Goal: Obtain resource: Download file/media

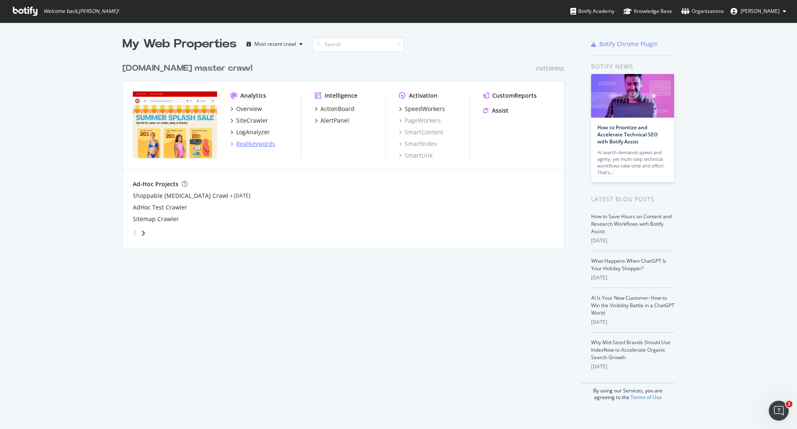
click at [250, 143] on div "RealKeywords" at bounding box center [255, 144] width 39 height 8
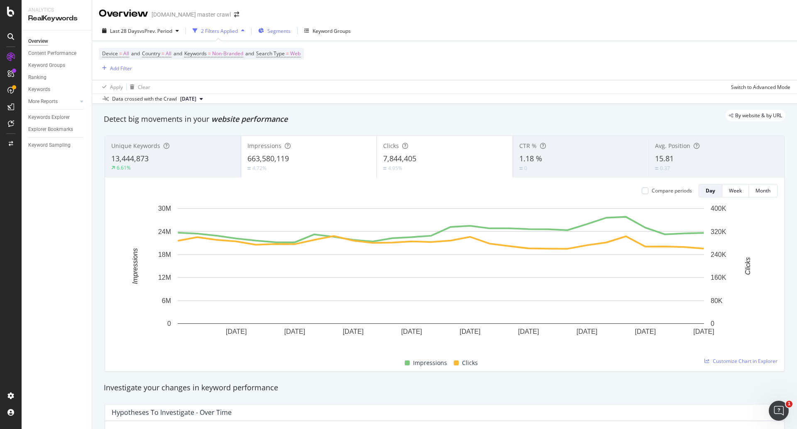
click at [281, 34] on span "Segments" at bounding box center [278, 30] width 23 height 7
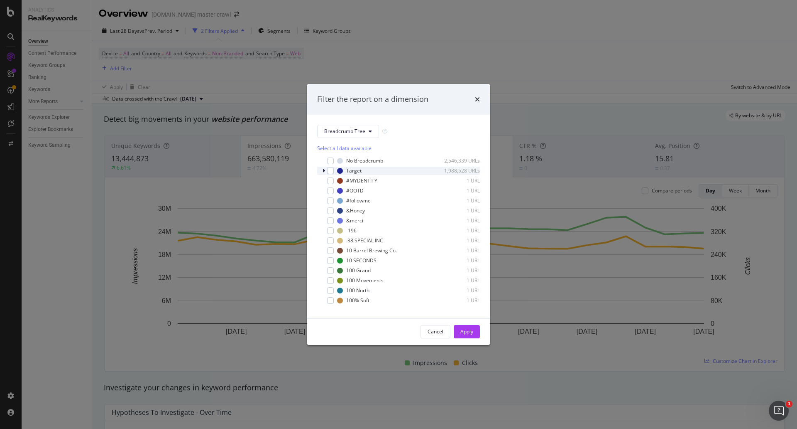
click at [323, 169] on icon "modal" at bounding box center [324, 170] width 2 height 5
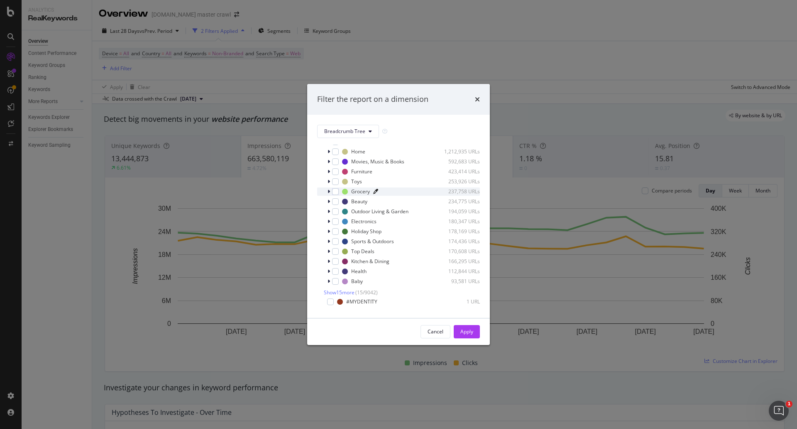
scroll to position [48, 0]
click at [351, 285] on span "Show 15 more" at bounding box center [339, 281] width 31 height 7
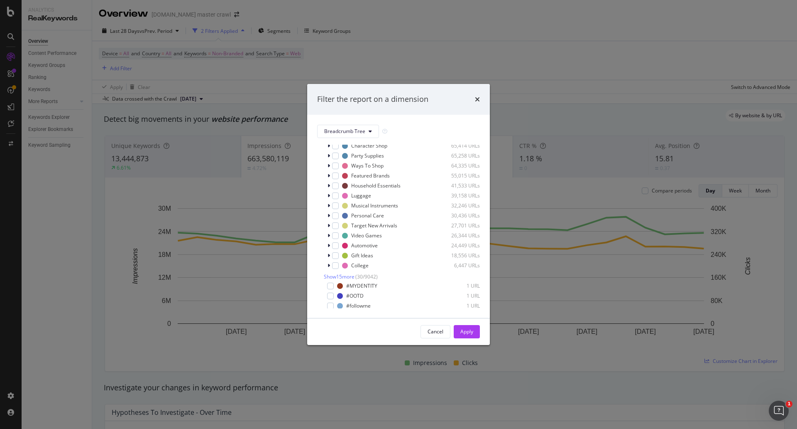
scroll to position [214, 0]
click at [344, 269] on span "Show 15 more" at bounding box center [339, 265] width 31 height 7
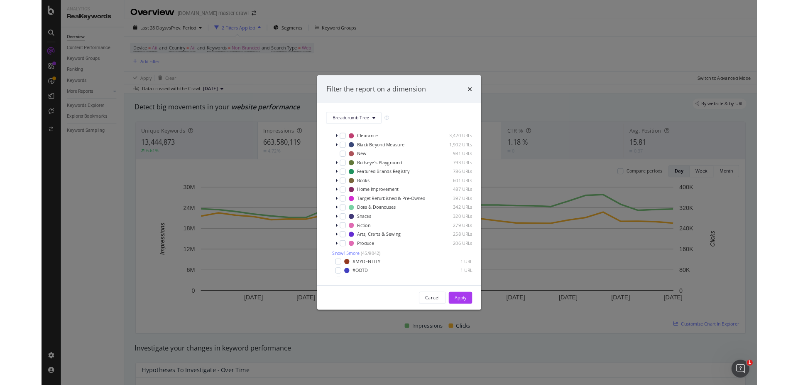
scroll to position [347, 0]
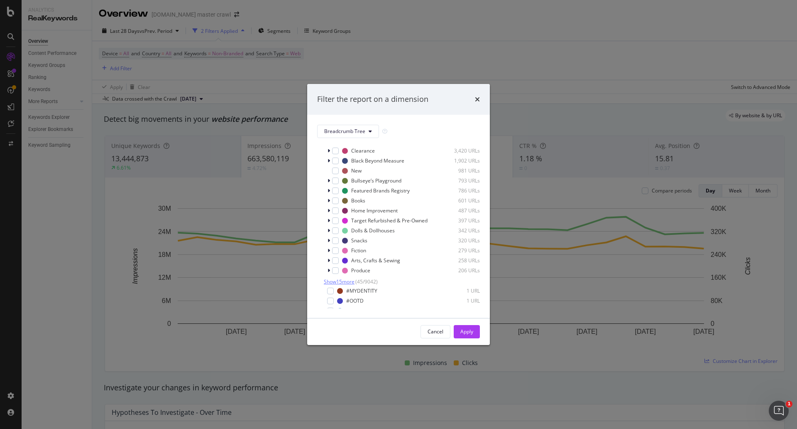
click at [344, 285] on span "Show 15 more" at bounding box center [339, 281] width 31 height 7
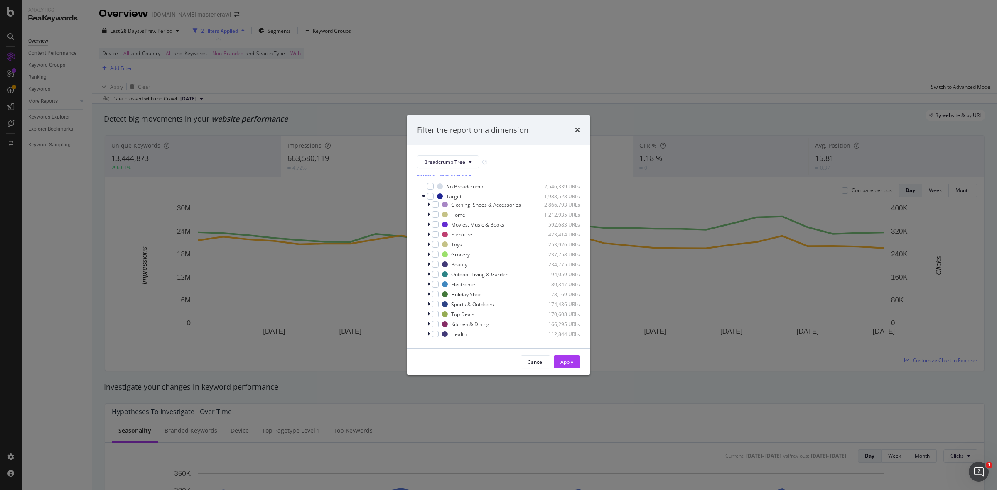
scroll to position [5, 0]
click at [429, 296] on icon "modal" at bounding box center [428, 294] width 2 height 5
click at [433, 222] on icon "modal" at bounding box center [433, 219] width 2 height 5
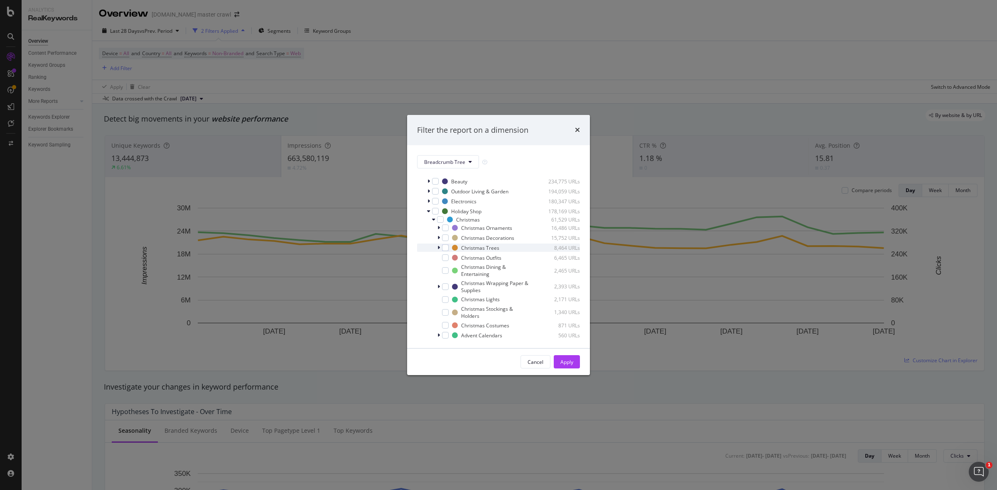
click at [439, 250] on icon "modal" at bounding box center [438, 247] width 2 height 5
click at [444, 231] on div "modal" at bounding box center [445, 227] width 7 height 7
click at [563, 361] on div "Apply" at bounding box center [566, 362] width 13 height 7
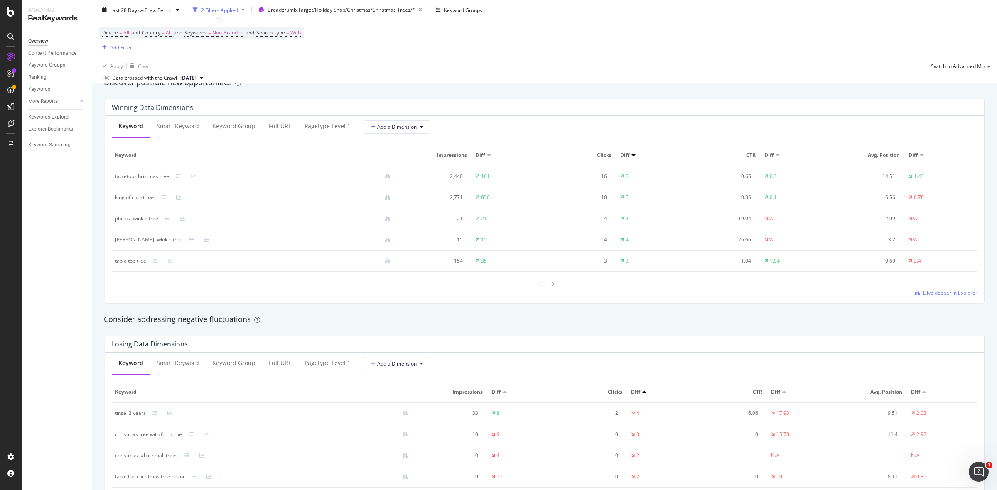
scroll to position [742, 0]
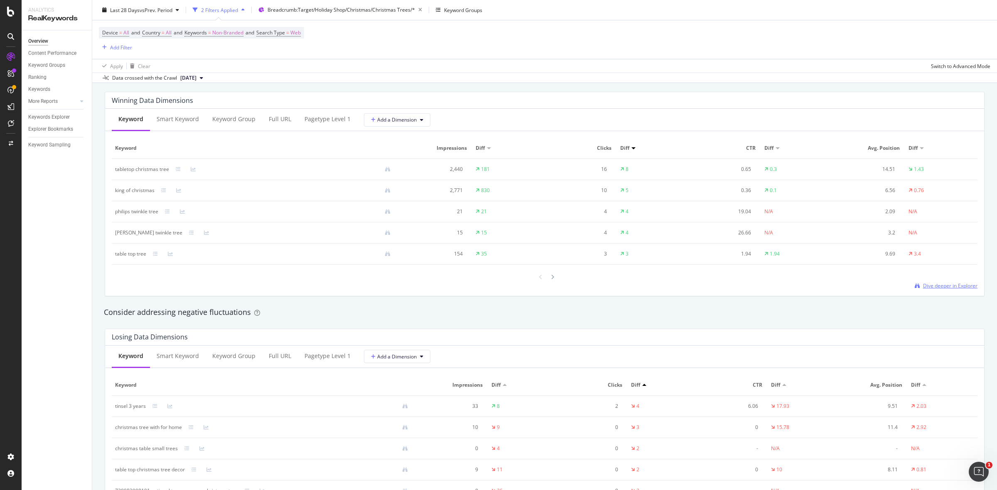
click at [797, 287] on span "Dive deeper in Explorer" at bounding box center [950, 285] width 54 height 7
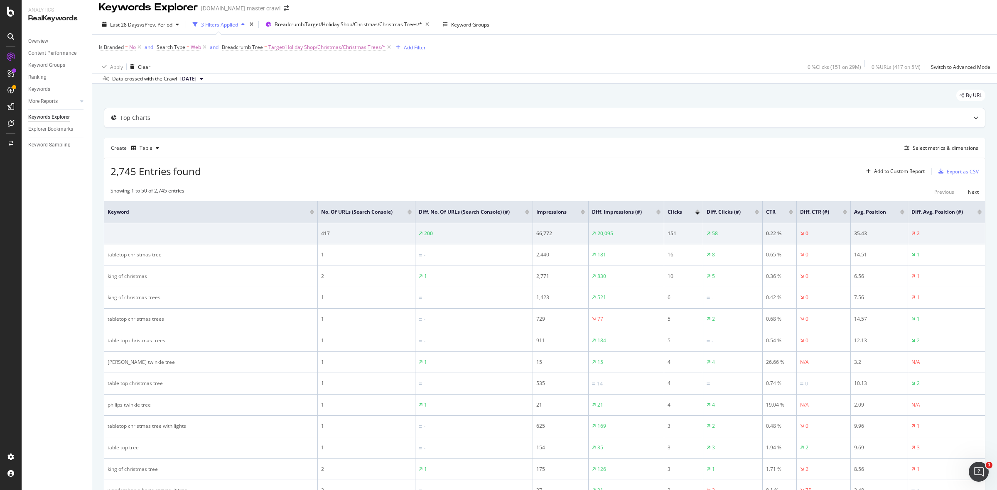
scroll to position [5, 0]
click at [797, 175] on div "Export as CSV" at bounding box center [962, 172] width 32 height 7
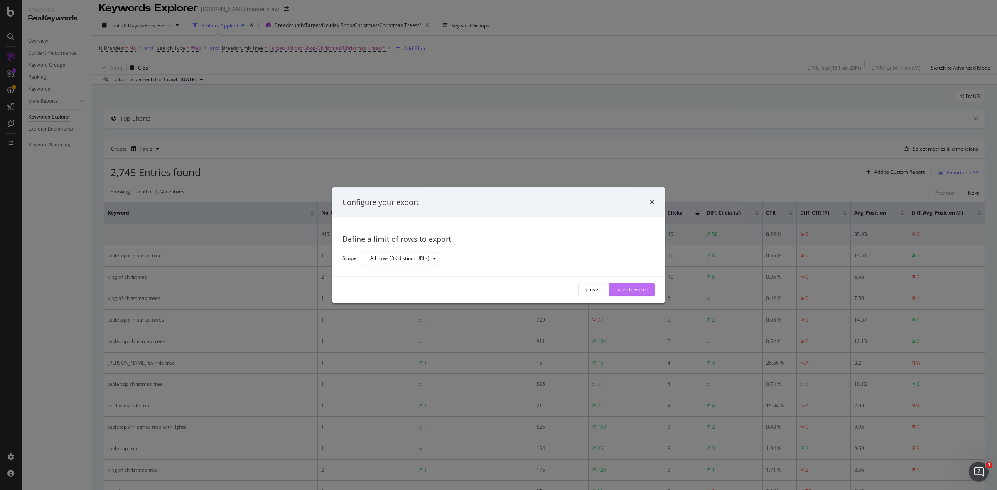
click at [627, 292] on div "Launch Export" at bounding box center [631, 290] width 33 height 7
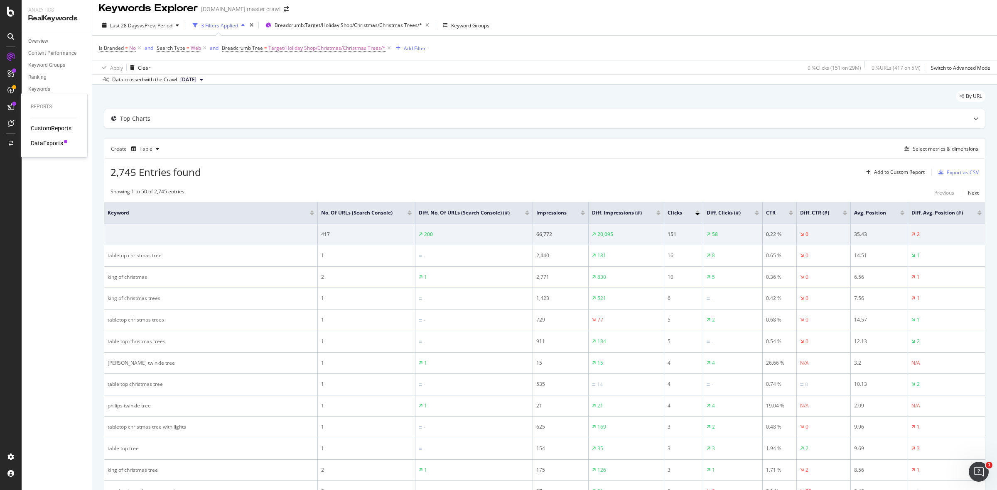
click at [51, 141] on div "DataExports" at bounding box center [47, 143] width 32 height 8
